Goal: Information Seeking & Learning: Learn about a topic

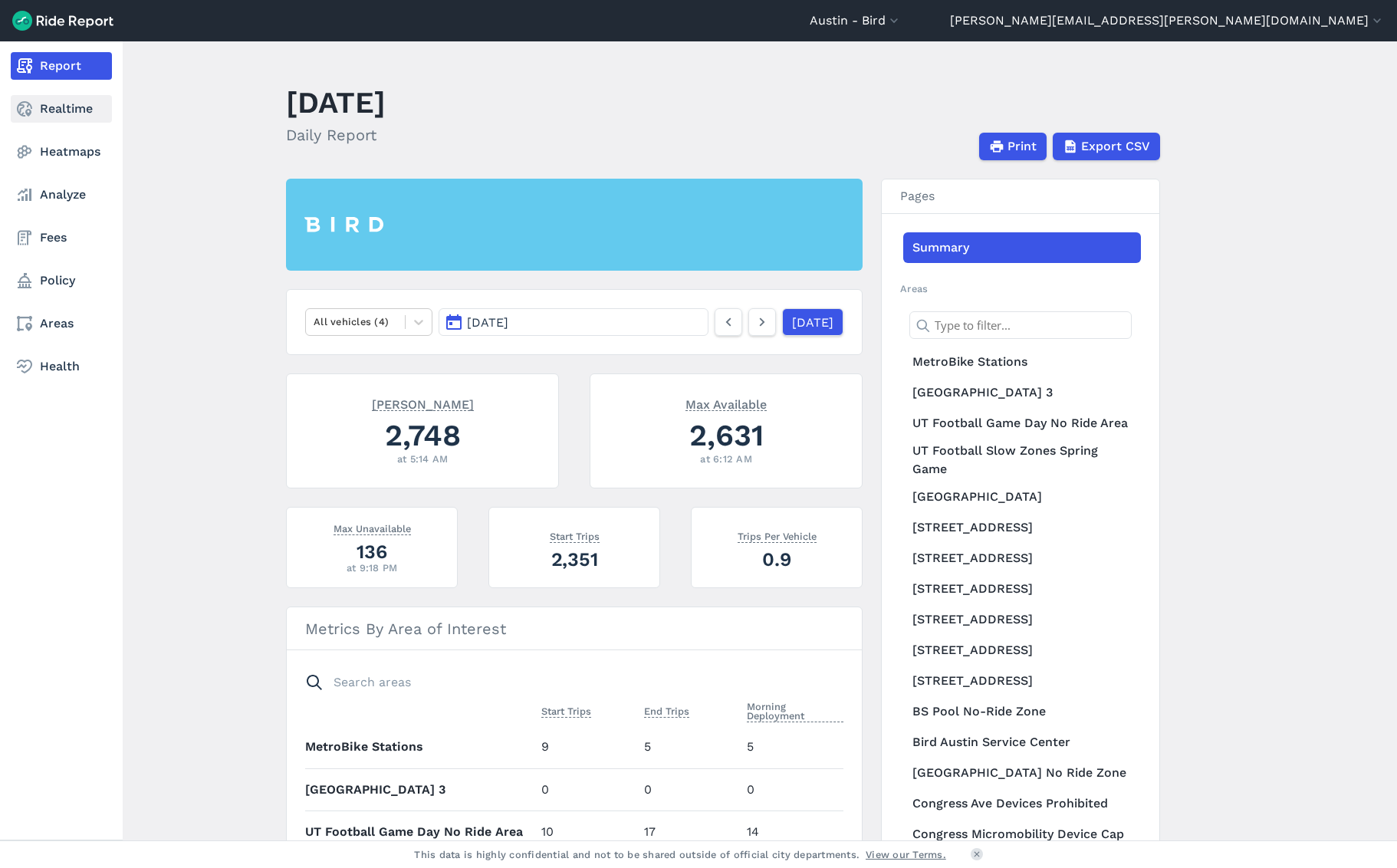
click at [82, 111] on link "Realtime" at bounding box center [61, 109] width 101 height 27
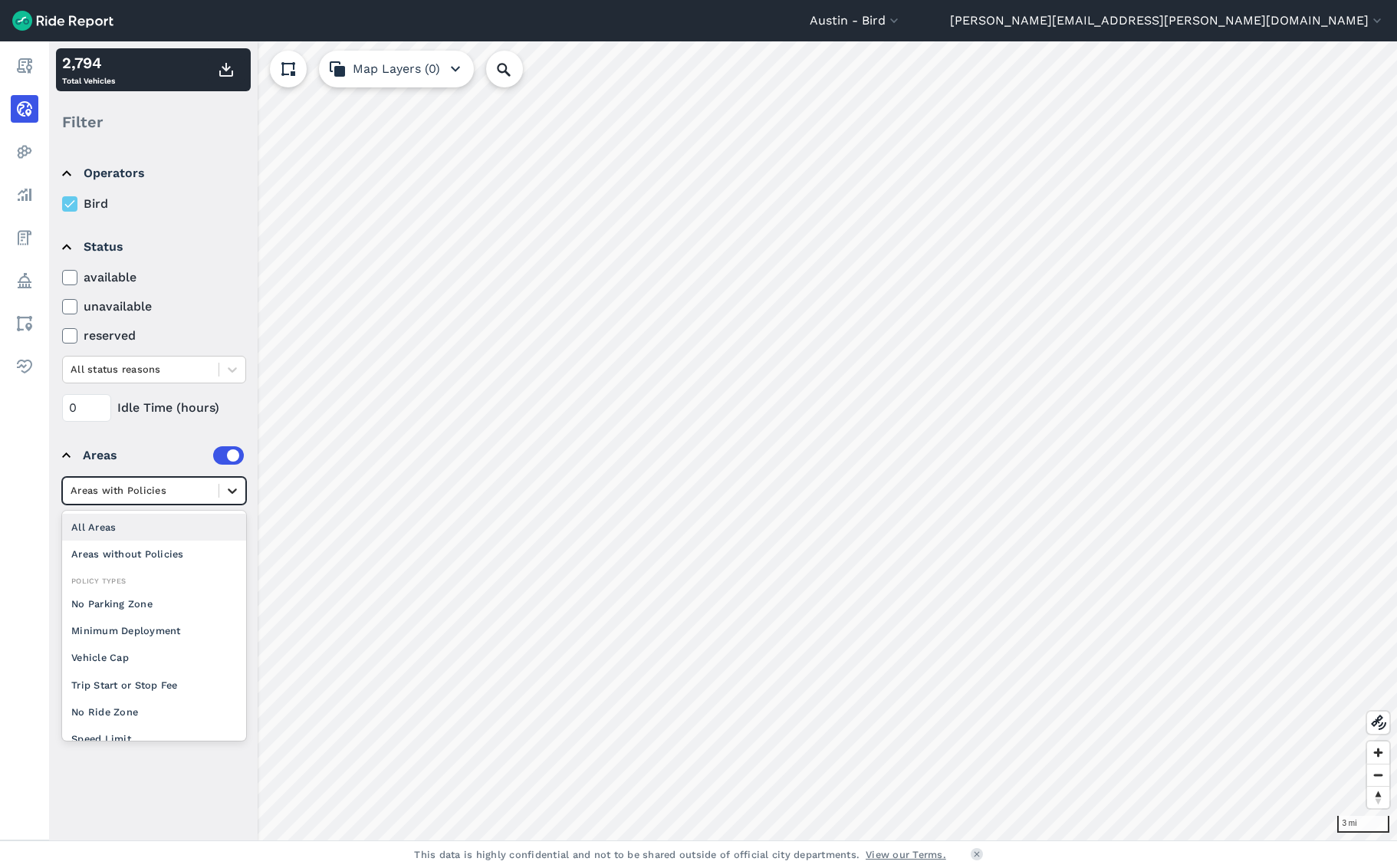
click at [228, 492] on icon at bounding box center [232, 491] width 15 height 15
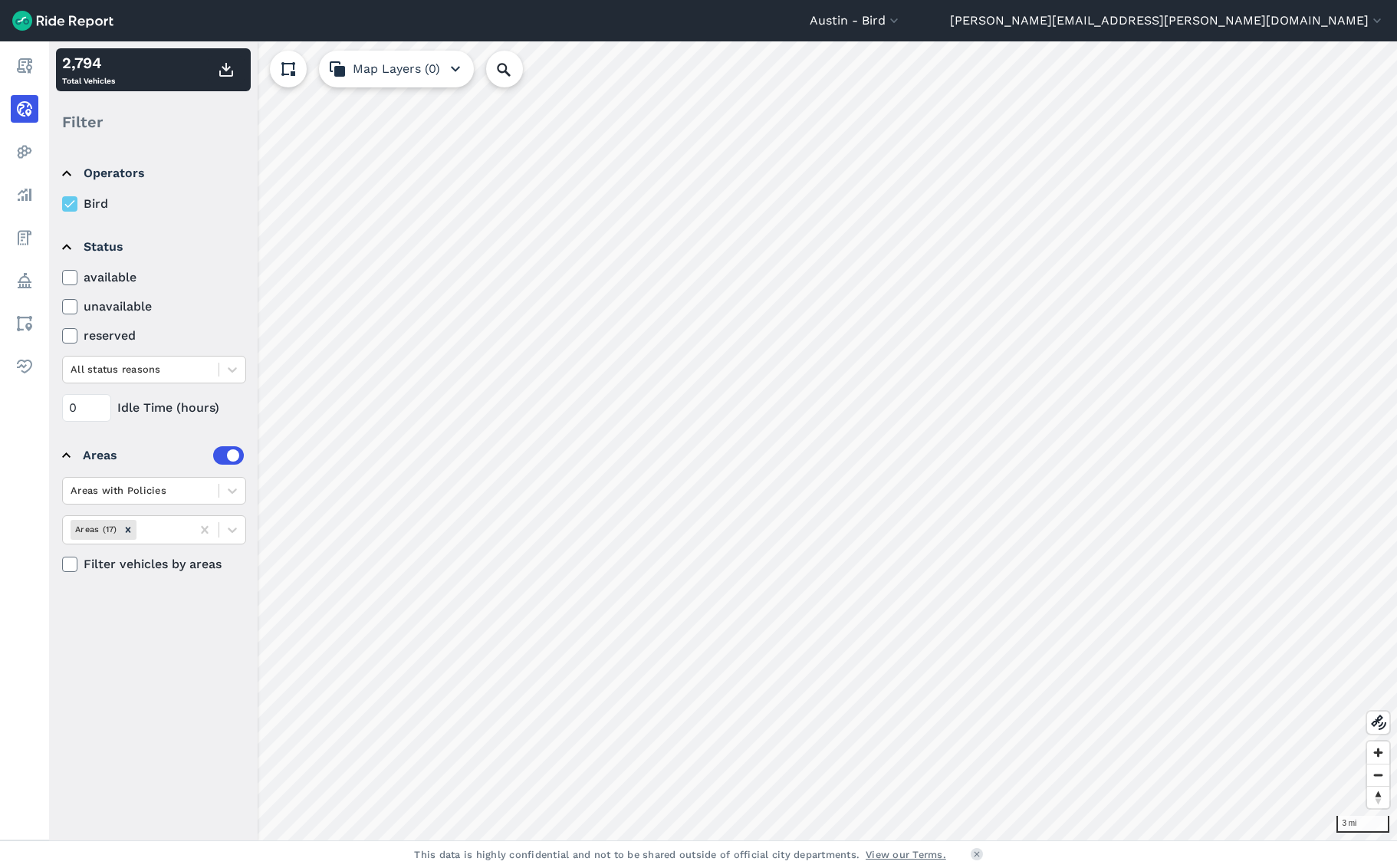
click at [71, 279] on icon at bounding box center [69, 277] width 14 height 15
click at [62, 278] on input "available" at bounding box center [62, 273] width 0 height 10
click at [71, 567] on icon at bounding box center [69, 563] width 14 height 15
click at [62, 565] on input "Filter vehicles by areas" at bounding box center [62, 559] width 0 height 10
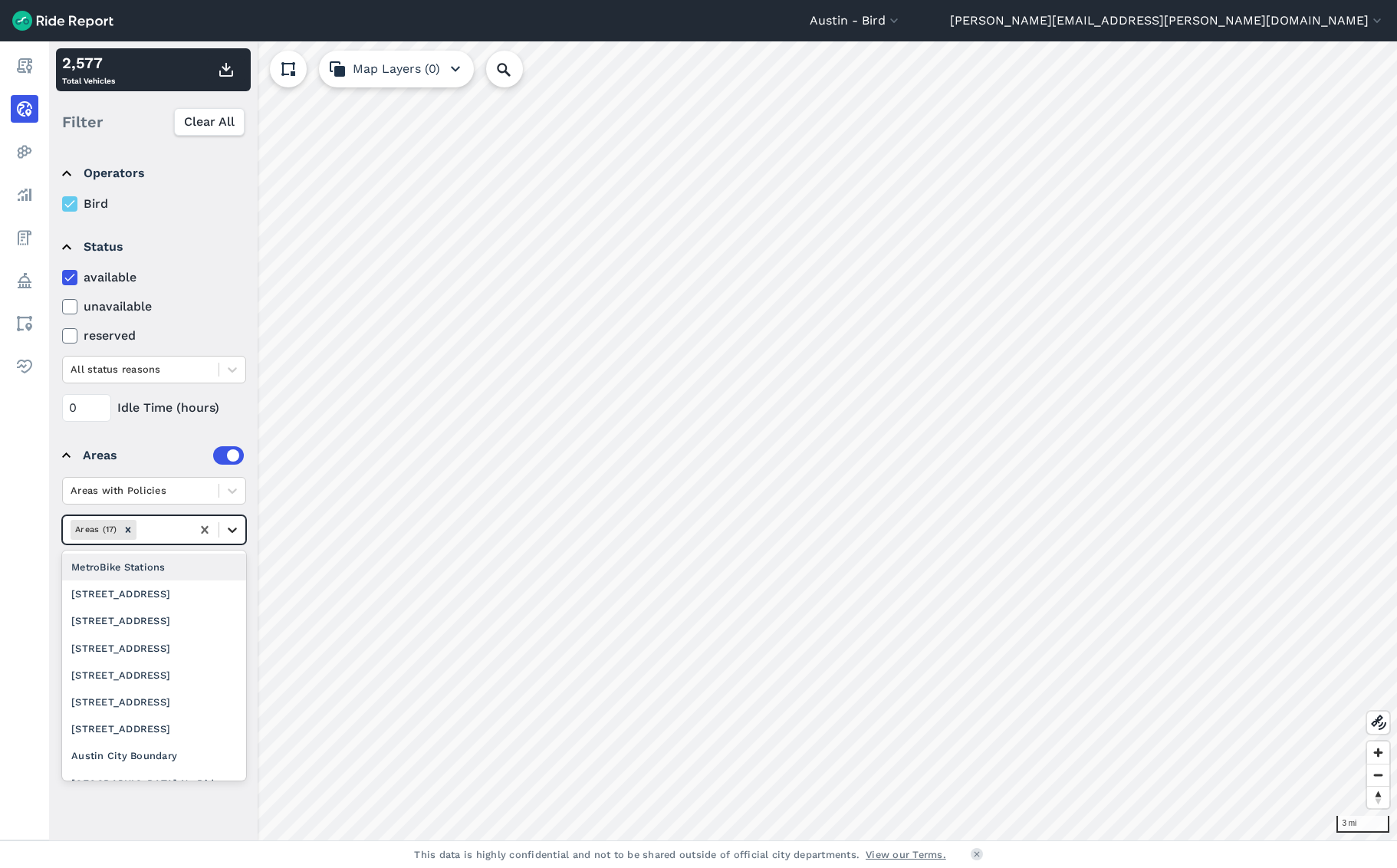
click at [237, 531] on icon at bounding box center [232, 529] width 15 height 15
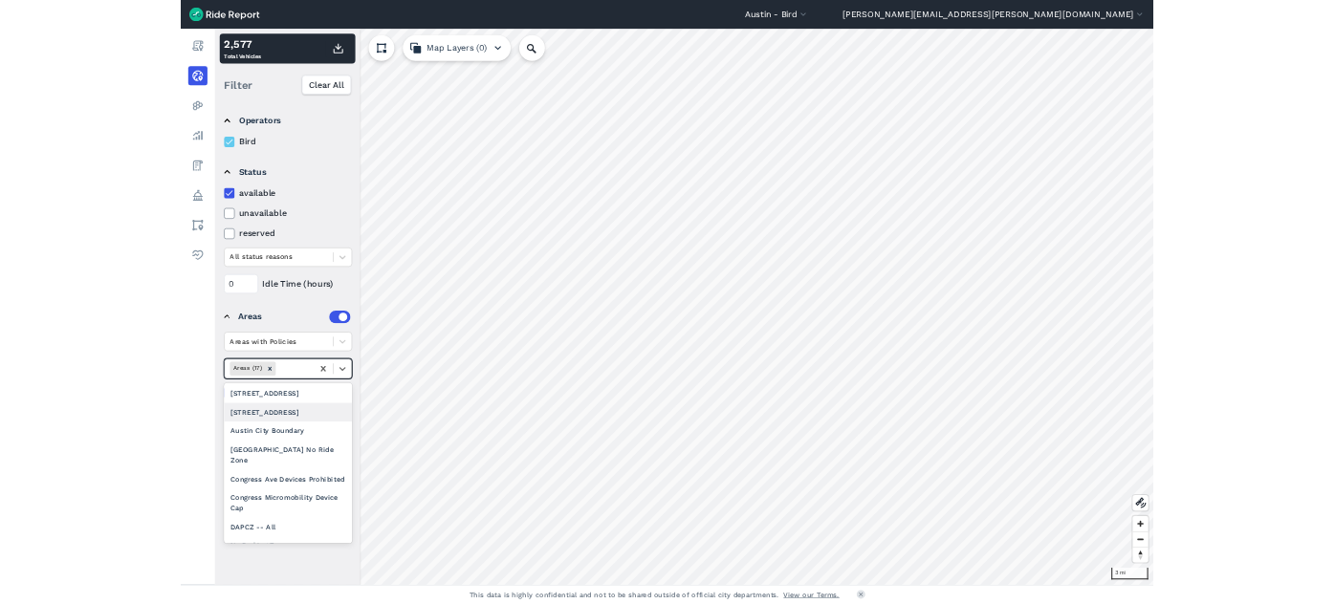
scroll to position [312, 0]
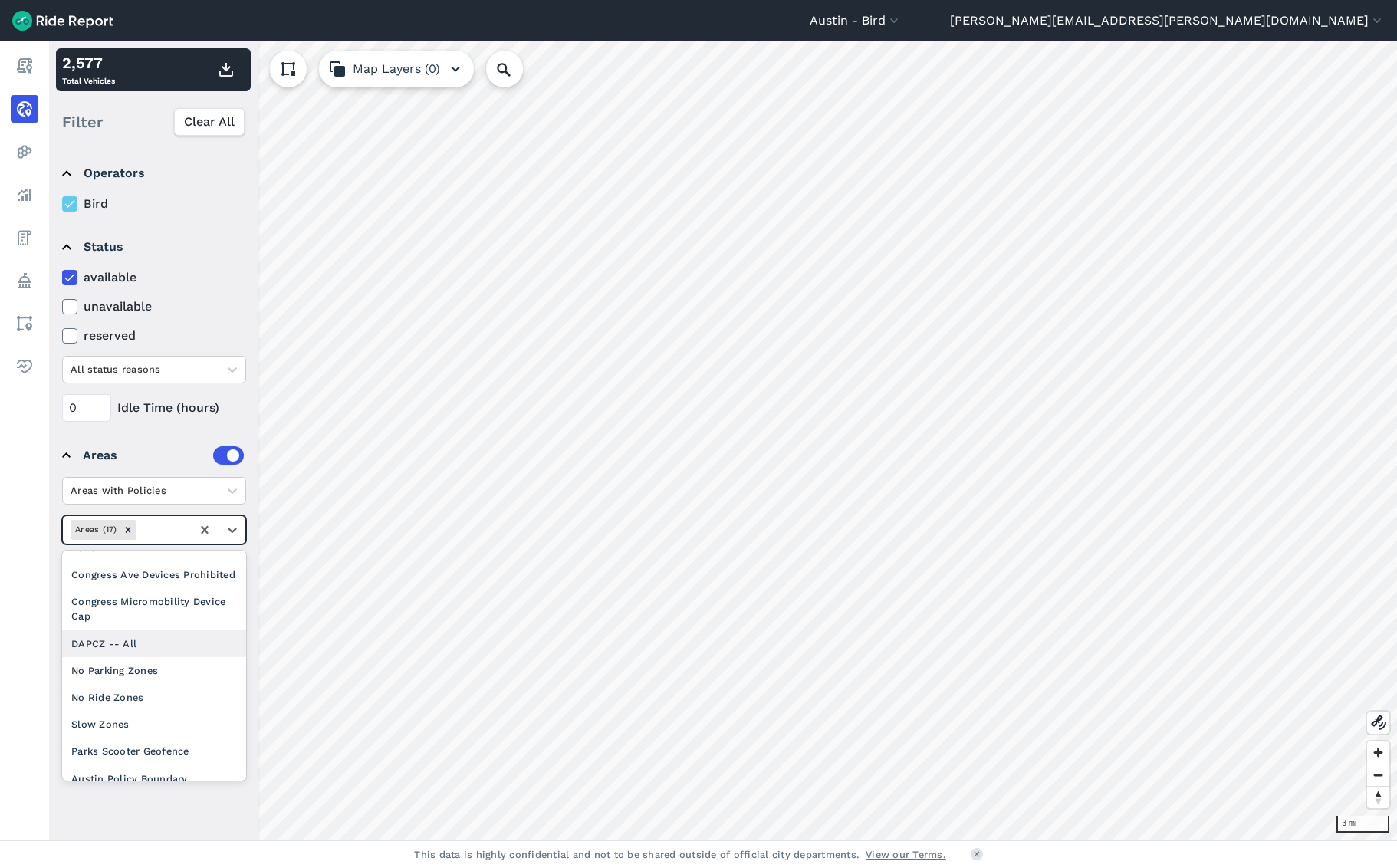
click at [158, 631] on div "DAPCZ -- All" at bounding box center [154, 643] width 184 height 26
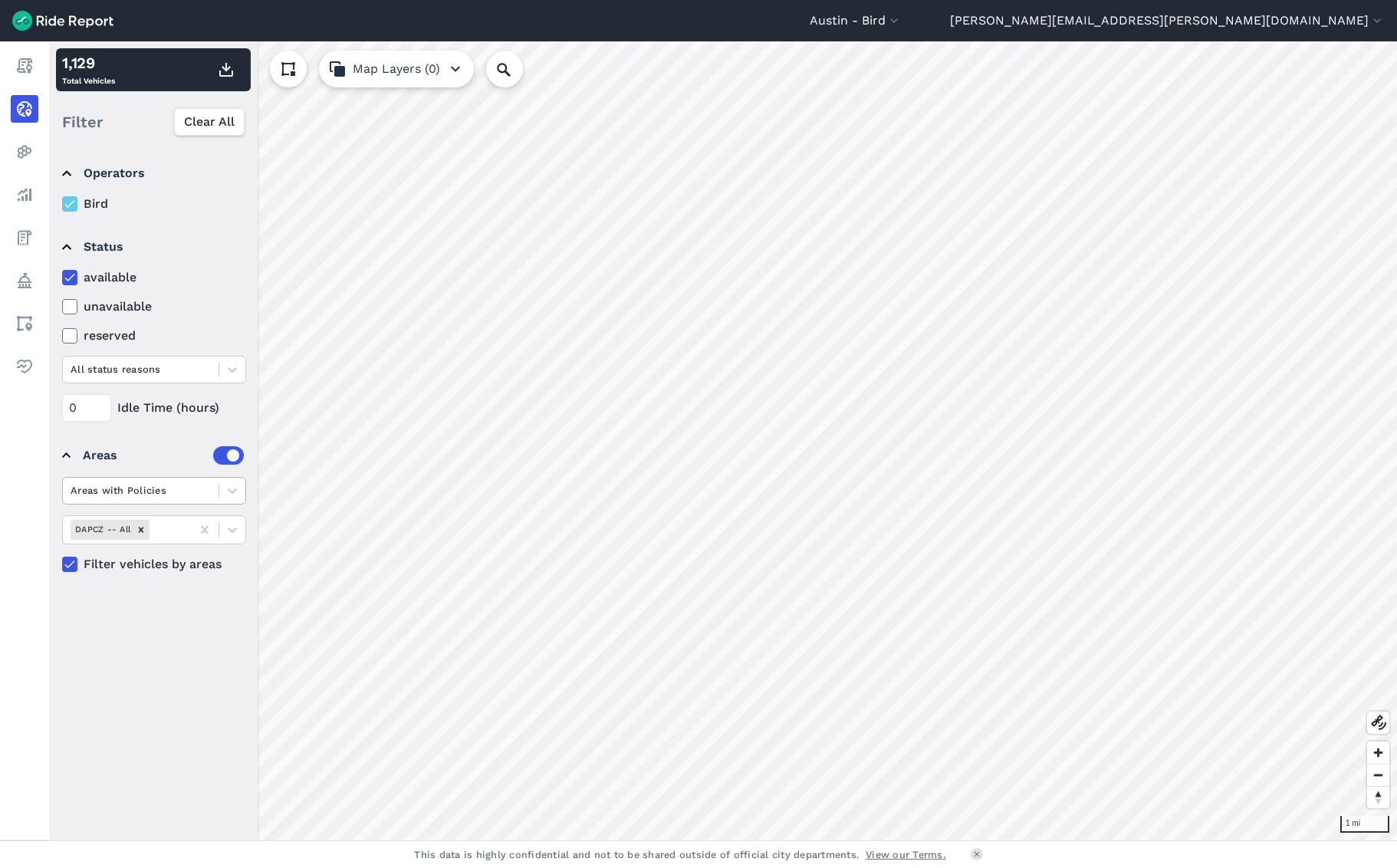
click at [196, 493] on div at bounding box center [140, 491] width 140 height 18
click at [195, 493] on div at bounding box center [140, 491] width 140 height 18
click at [101, 408] on input "0" at bounding box center [86, 408] width 49 height 27
click at [105, 400] on input "1" at bounding box center [86, 408] width 49 height 27
click at [104, 402] on input "2" at bounding box center [86, 408] width 49 height 27
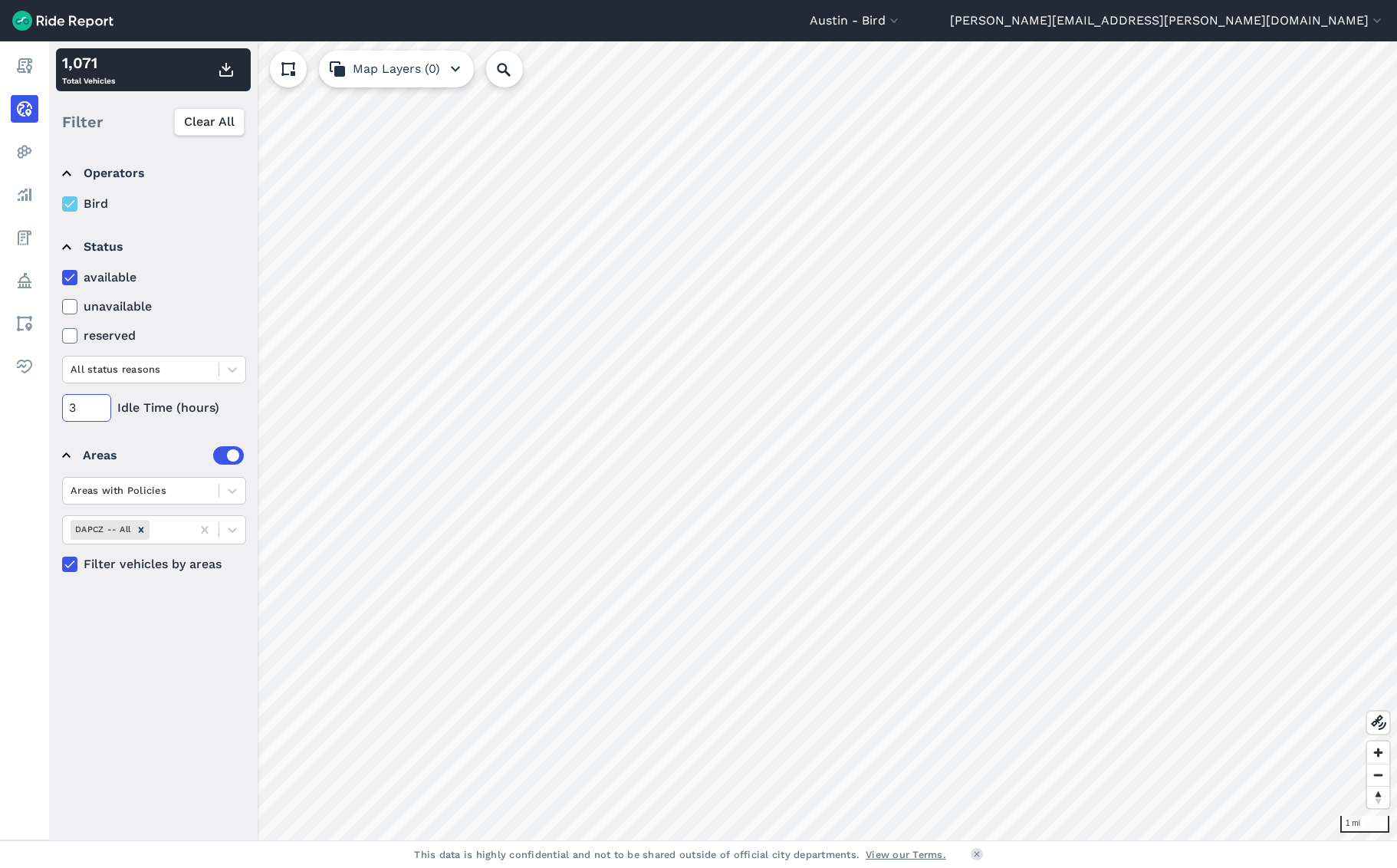
click at [104, 402] on input "3" at bounding box center [86, 408] width 49 height 27
click at [104, 402] on input "4" at bounding box center [86, 408] width 49 height 27
click at [104, 402] on input "5" at bounding box center [86, 408] width 49 height 27
click at [104, 402] on input "6" at bounding box center [86, 408] width 49 height 27
click at [104, 402] on input "7" at bounding box center [86, 408] width 49 height 27
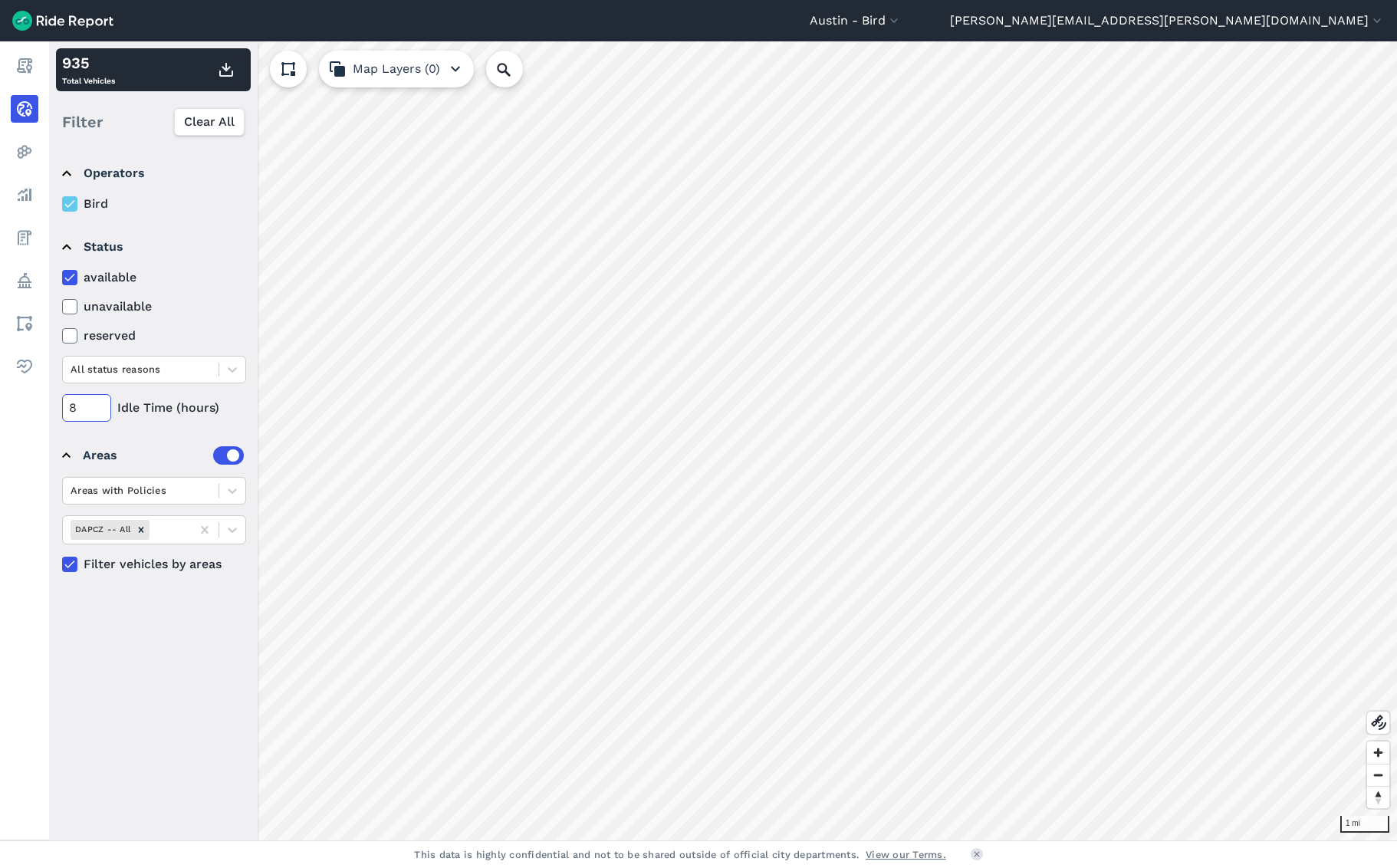
click at [104, 402] on input "8" at bounding box center [86, 408] width 49 height 27
click at [104, 402] on input "9" at bounding box center [86, 408] width 49 height 27
click at [104, 402] on input "10" at bounding box center [86, 408] width 49 height 27
click at [104, 402] on input "11" at bounding box center [86, 408] width 49 height 27
click at [104, 402] on input "12" at bounding box center [86, 408] width 49 height 27
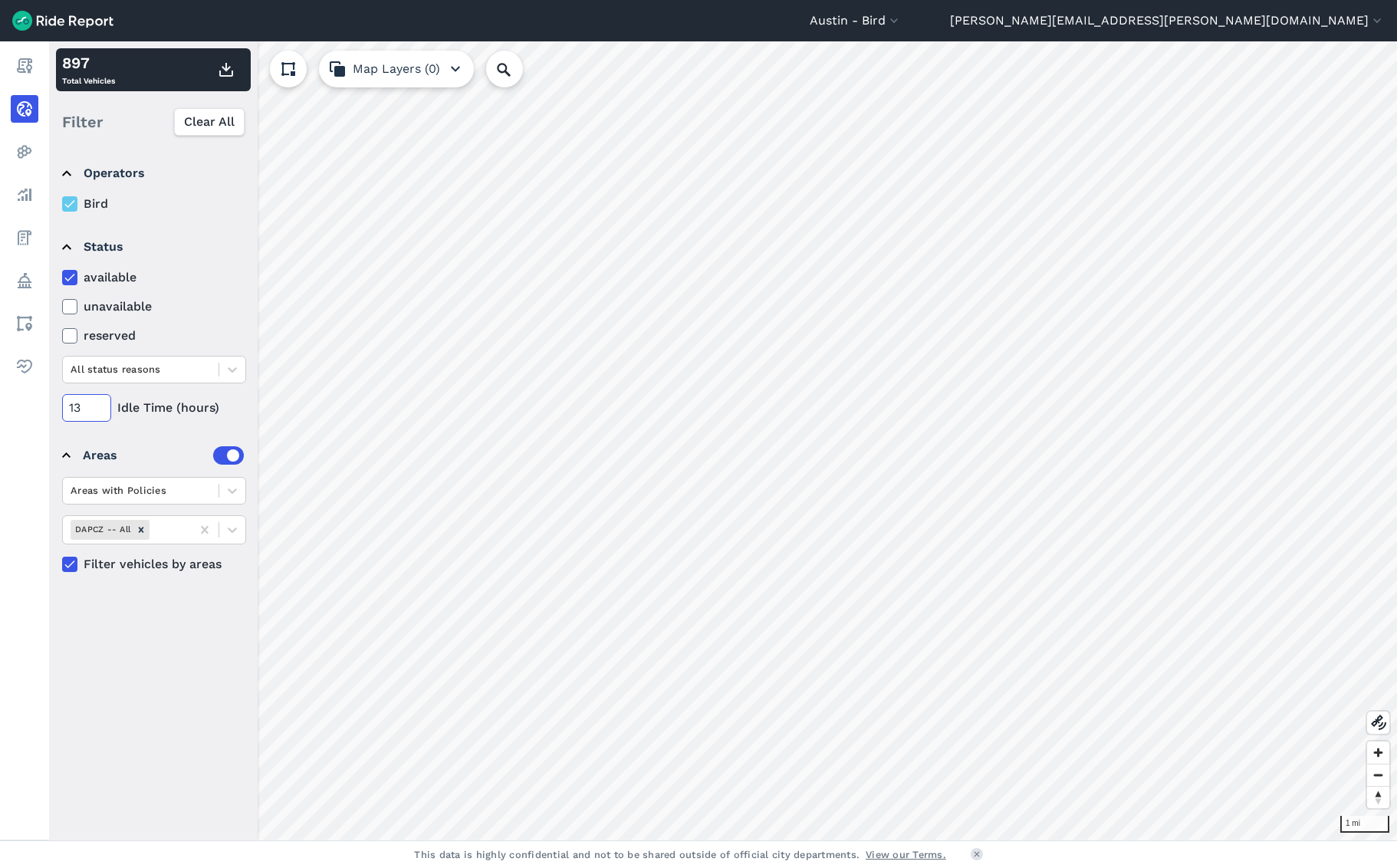
click at [104, 402] on input "13" at bounding box center [86, 408] width 49 height 27
click at [104, 402] on input "14" at bounding box center [86, 408] width 49 height 27
click at [104, 402] on input "15" at bounding box center [86, 408] width 49 height 27
type input "0"
click at [104, 415] on input "0" at bounding box center [86, 408] width 49 height 27
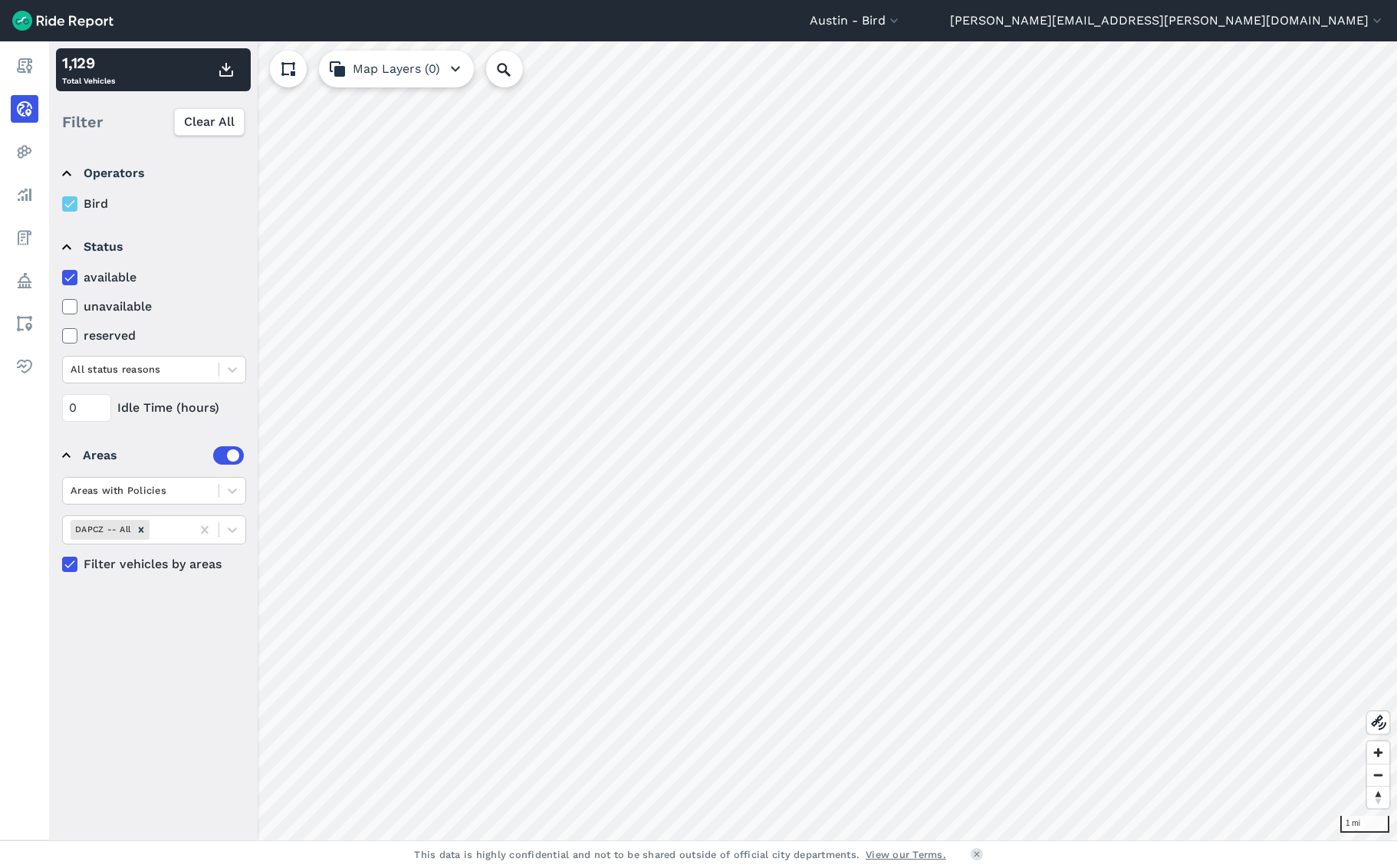
click at [150, 423] on details "Status available unavailable reserved All status reasons 0 Idle Time (hours)" at bounding box center [153, 324] width 194 height 208
